Goal: Register for event/course

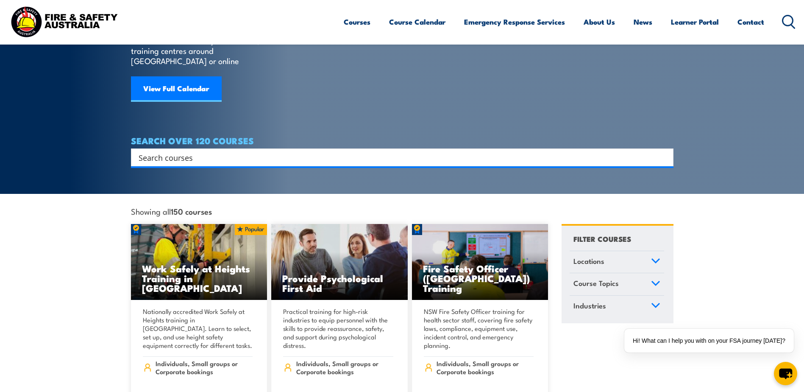
scroll to position [127, 0]
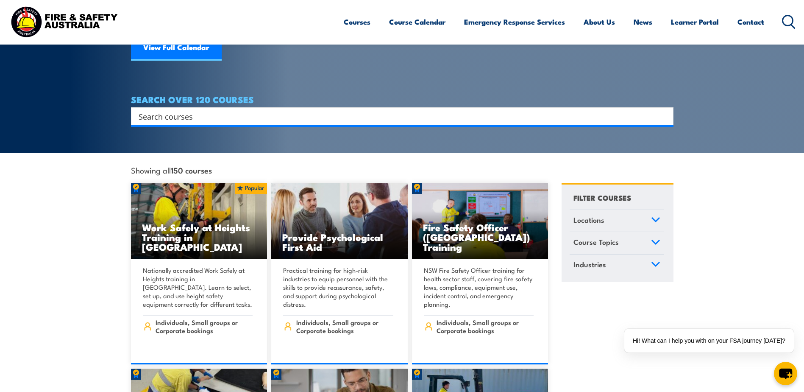
click at [660, 217] on icon at bounding box center [655, 220] width 9 height 6
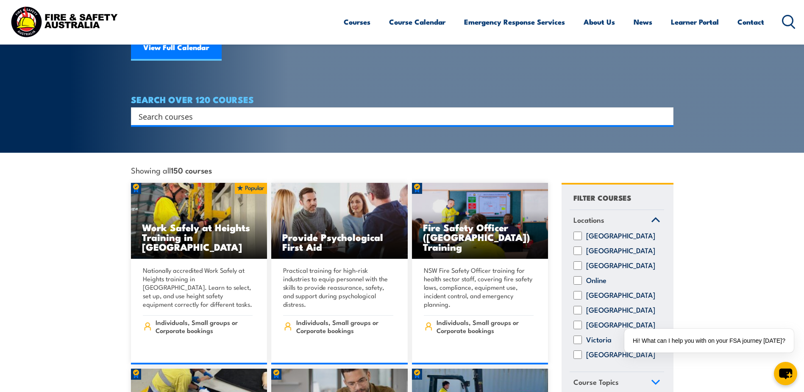
click at [576, 308] on input "South Australia" at bounding box center [578, 310] width 8 height 8
checkbox input "true"
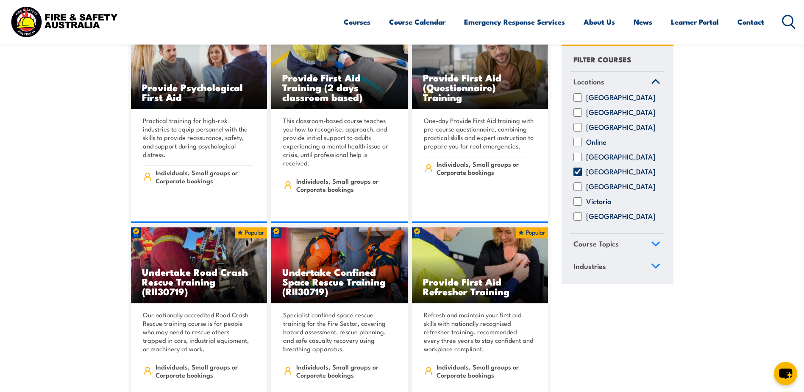
scroll to position [297, 0]
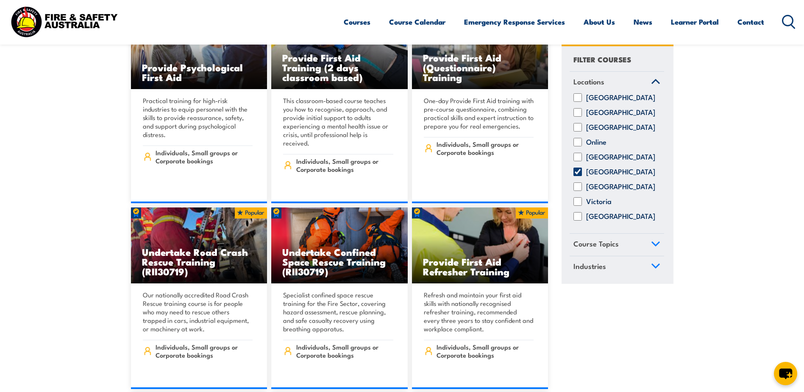
click at [654, 247] on icon at bounding box center [655, 244] width 9 height 6
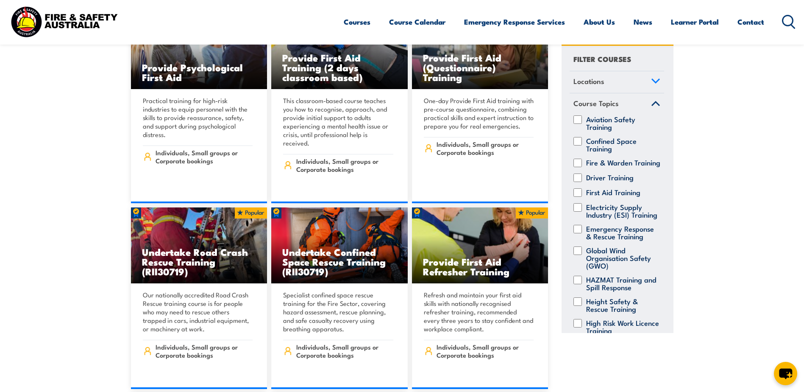
scroll to position [0, 0]
click at [579, 164] on input "Fire & Warden Training" at bounding box center [578, 163] width 8 height 8
checkbox input "true"
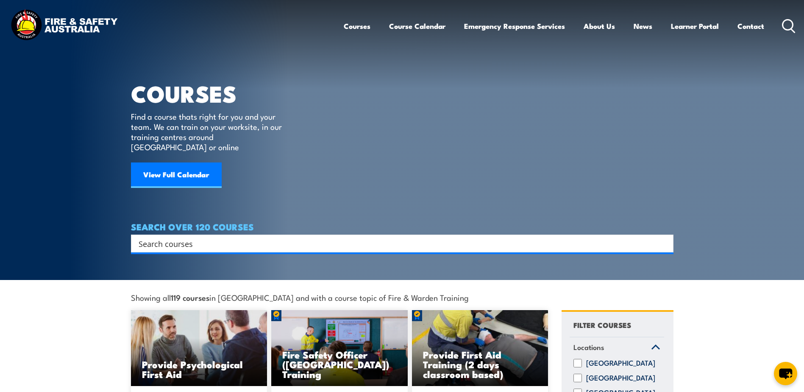
click at [240, 237] on input "Search input" at bounding box center [397, 243] width 516 height 13
type input "Fire Warden"
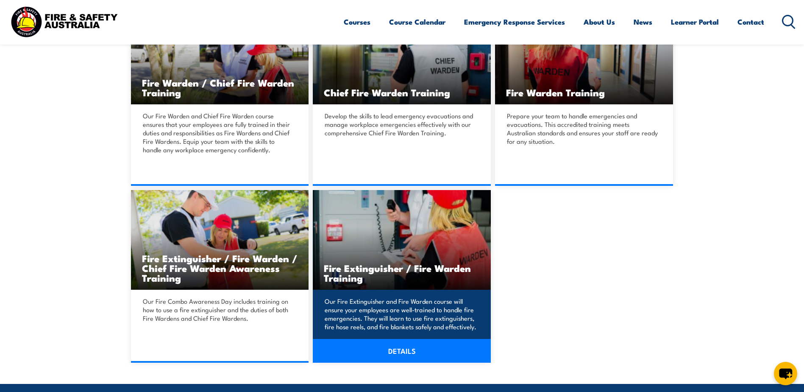
scroll to position [254, 0]
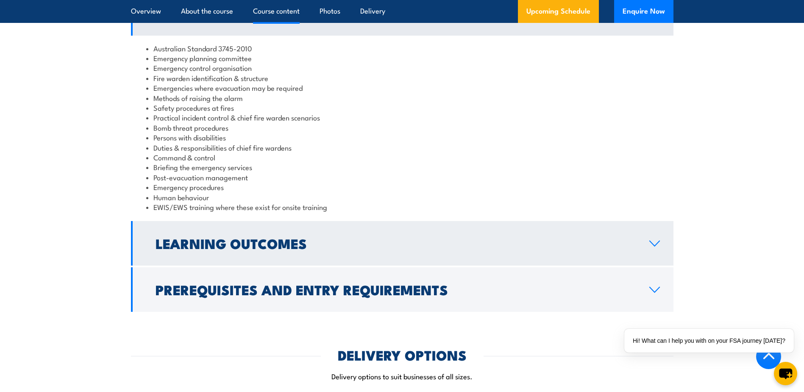
scroll to position [848, 0]
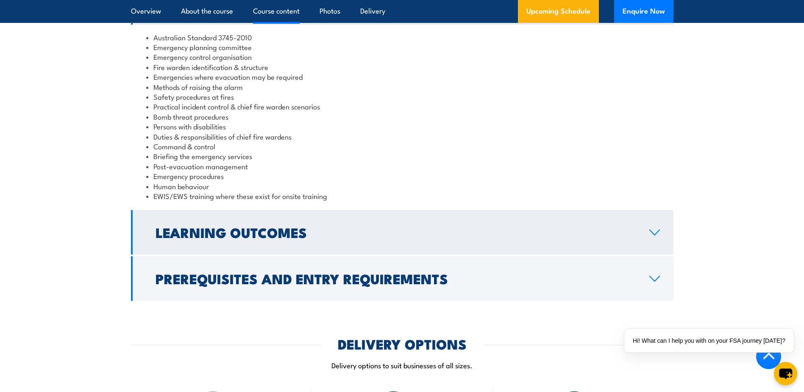
click at [601, 226] on h2 "Learning Outcomes" at bounding box center [396, 232] width 480 height 12
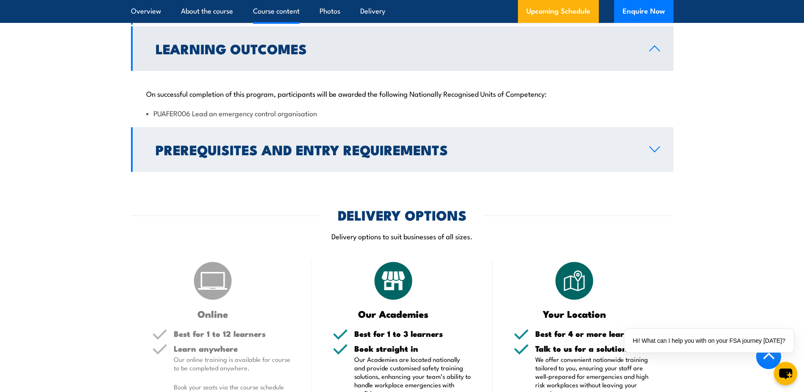
click at [662, 150] on link "Prerequisites and Entry Requirements" at bounding box center [402, 149] width 543 height 45
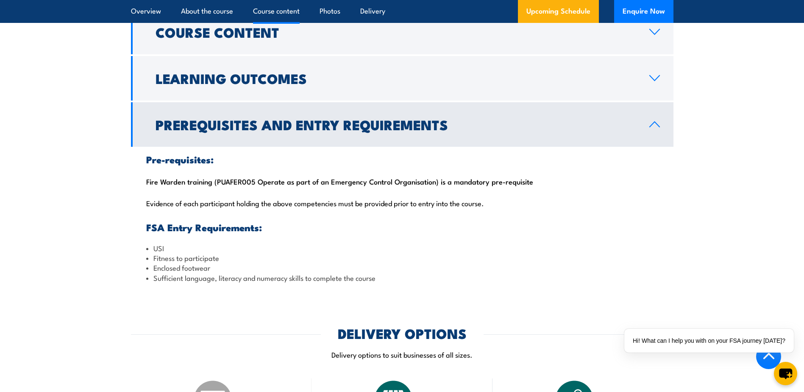
scroll to position [763, 0]
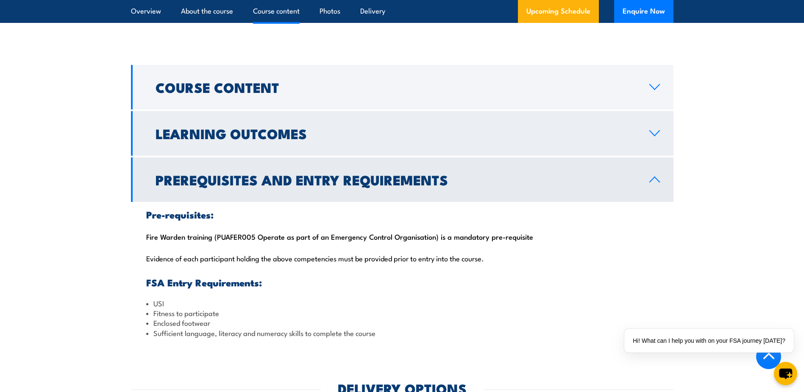
click at [368, 140] on link "Learning Outcomes" at bounding box center [402, 133] width 543 height 45
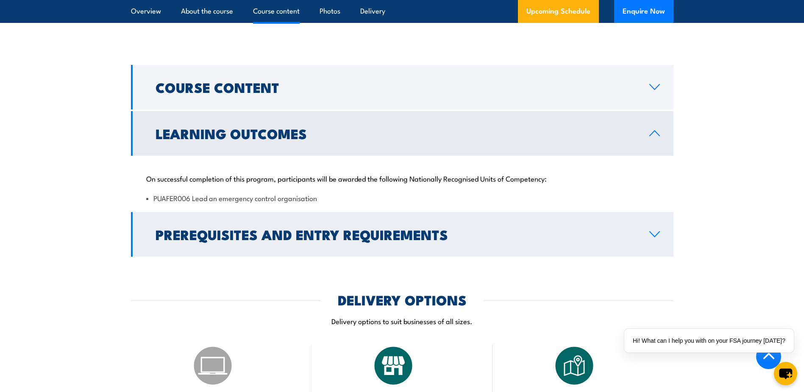
click at [376, 228] on h2 "Prerequisites and Entry Requirements" at bounding box center [396, 234] width 480 height 12
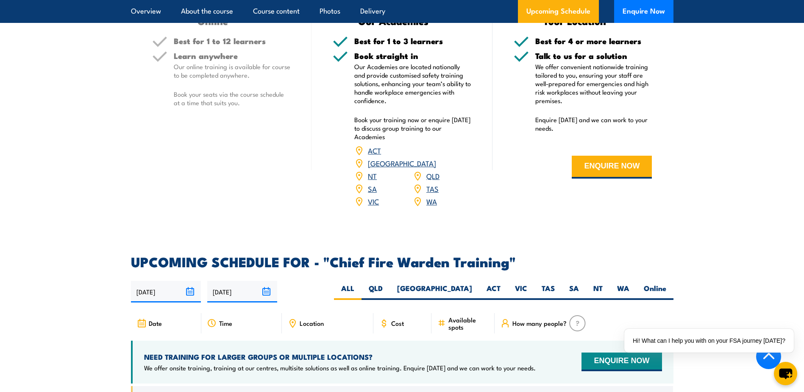
scroll to position [1399, 0]
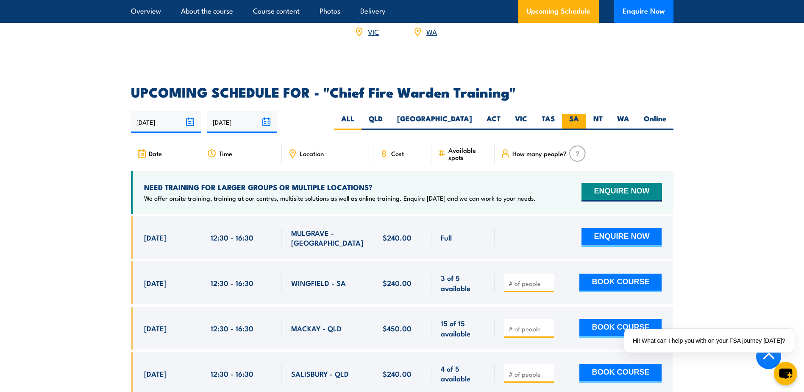
click at [571, 114] on label "SA" at bounding box center [574, 122] width 24 height 17
click at [579, 114] on input "SA" at bounding box center [582, 117] width 6 height 6
radio input "true"
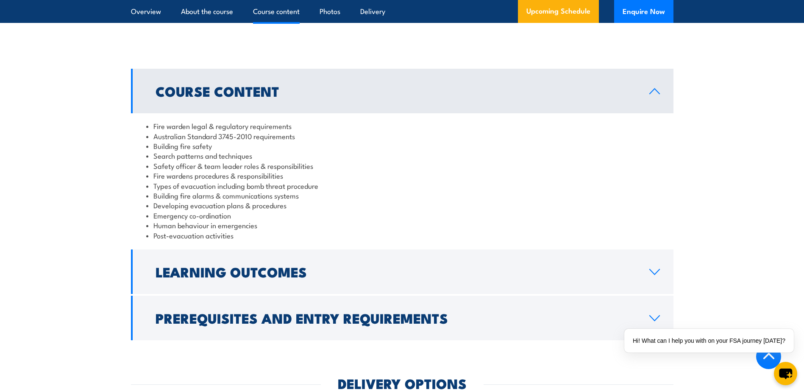
scroll to position [848, 0]
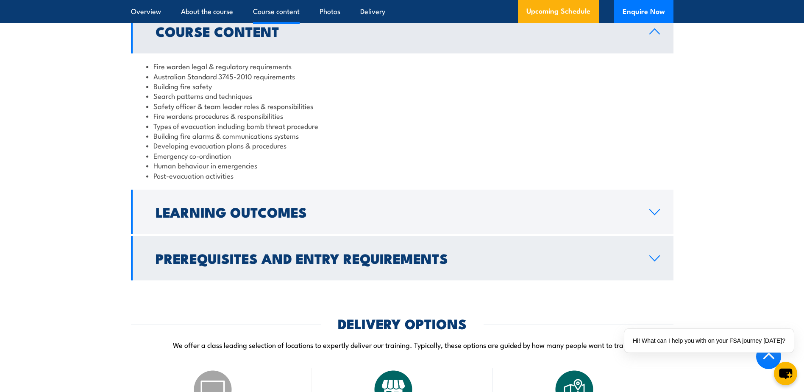
click at [338, 256] on link "Prerequisites and Entry Requirements" at bounding box center [402, 258] width 543 height 45
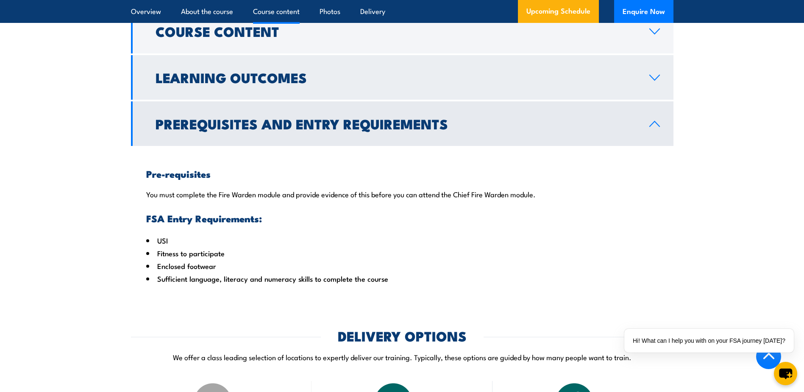
click at [384, 81] on h2 "Learning Outcomes" at bounding box center [396, 77] width 480 height 12
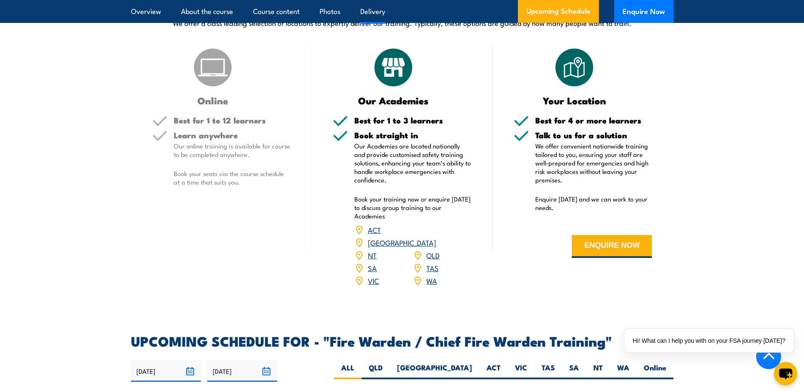
scroll to position [1102, 0]
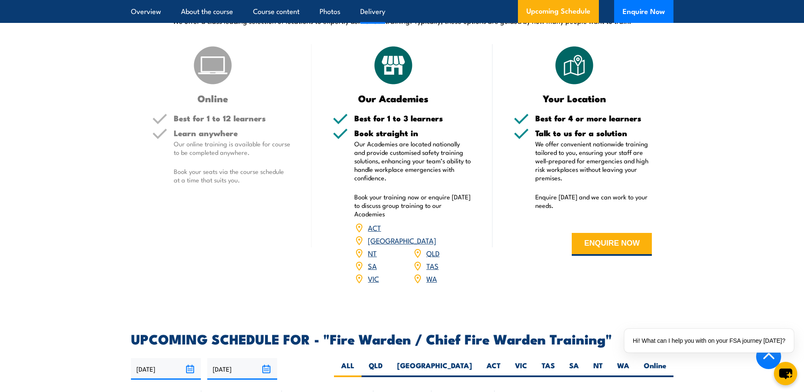
click at [369, 264] on link "SA" at bounding box center [372, 265] width 9 height 10
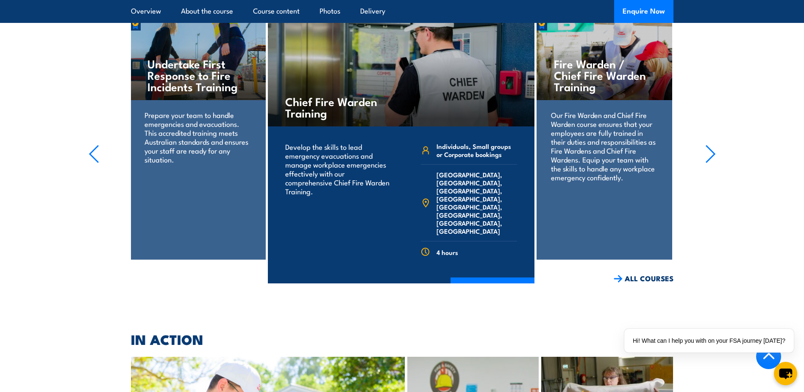
scroll to position [1436, 0]
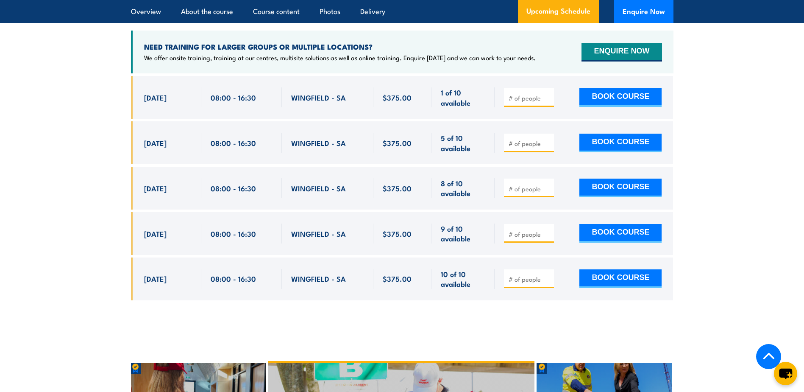
scroll to position [1568, 0]
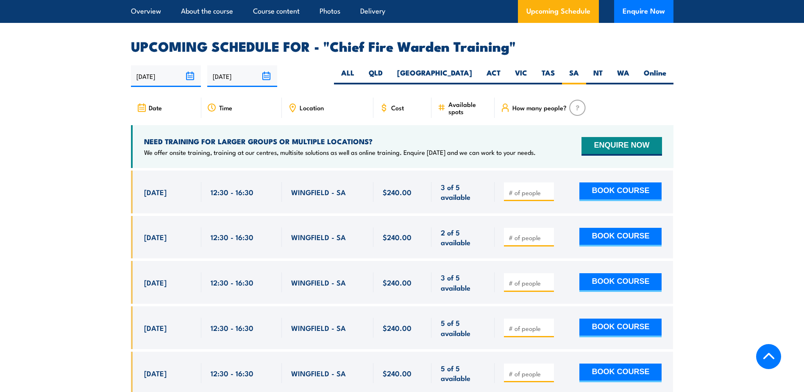
scroll to position [1512, 0]
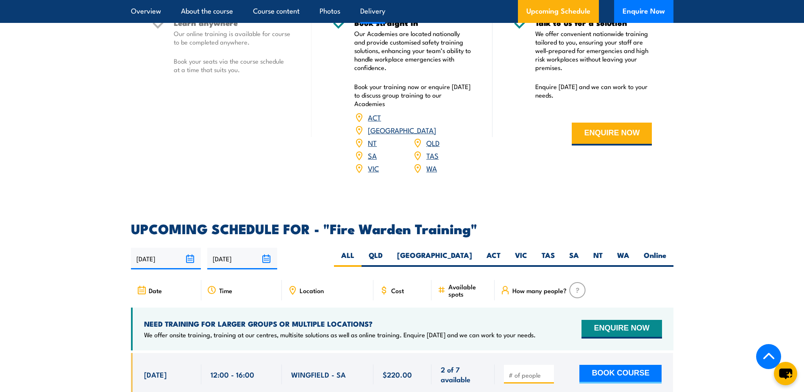
scroll to position [1526, 0]
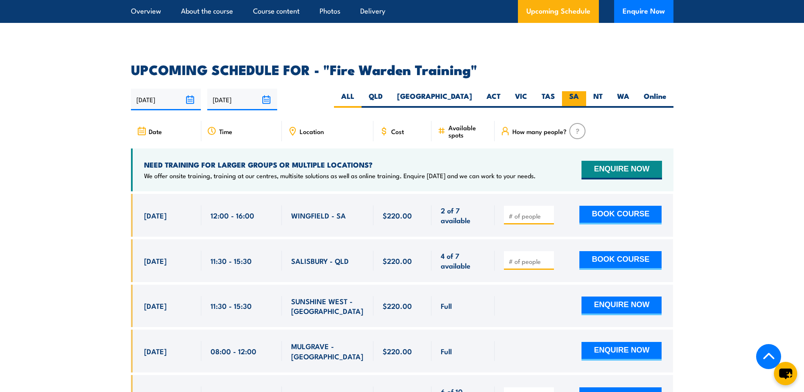
drag, startPoint x: 580, startPoint y: 84, endPoint x: 572, endPoint y: 93, distance: 11.7
click at [580, 91] on label "SA" at bounding box center [574, 99] width 24 height 17
click at [580, 91] on input "SA" at bounding box center [582, 94] width 6 height 6
radio input "true"
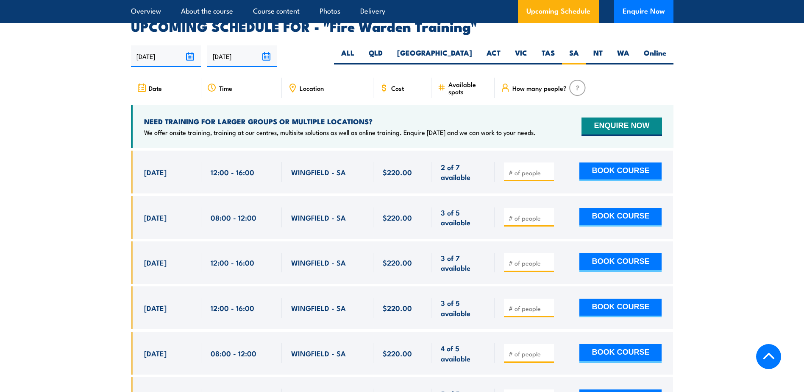
scroll to position [1629, 0]
